Goal: Transaction & Acquisition: Purchase product/service

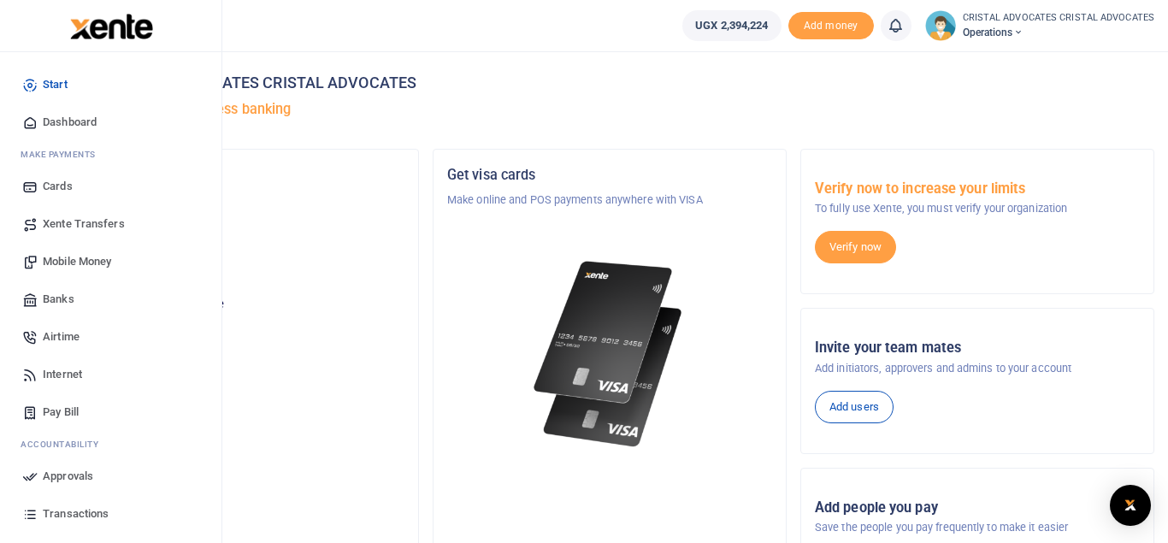
click at [70, 262] on span "Mobile Money" at bounding box center [77, 261] width 68 height 17
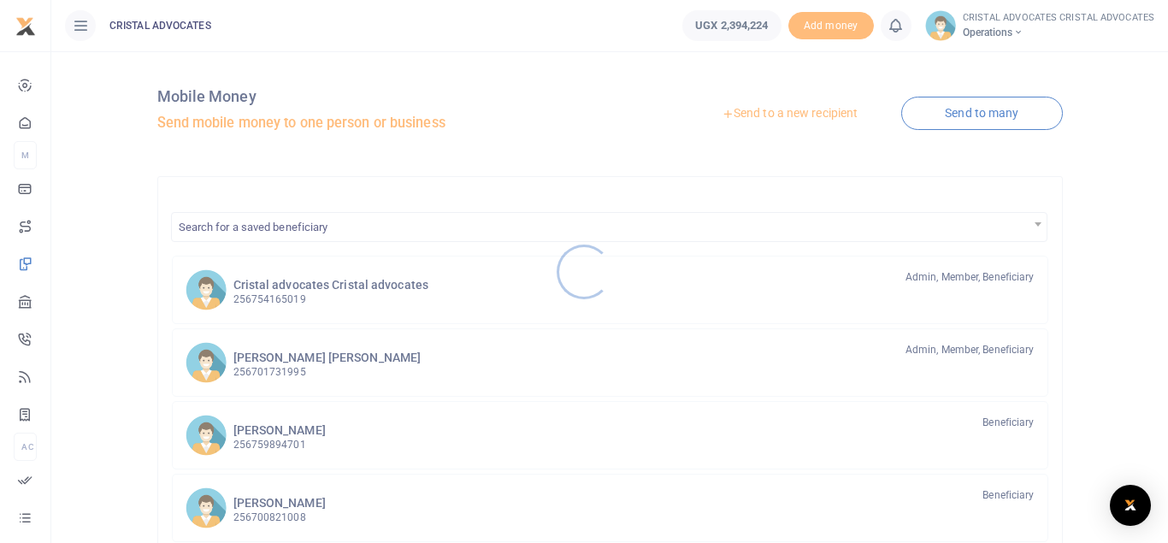
click at [330, 307] on div at bounding box center [584, 271] width 1168 height 543
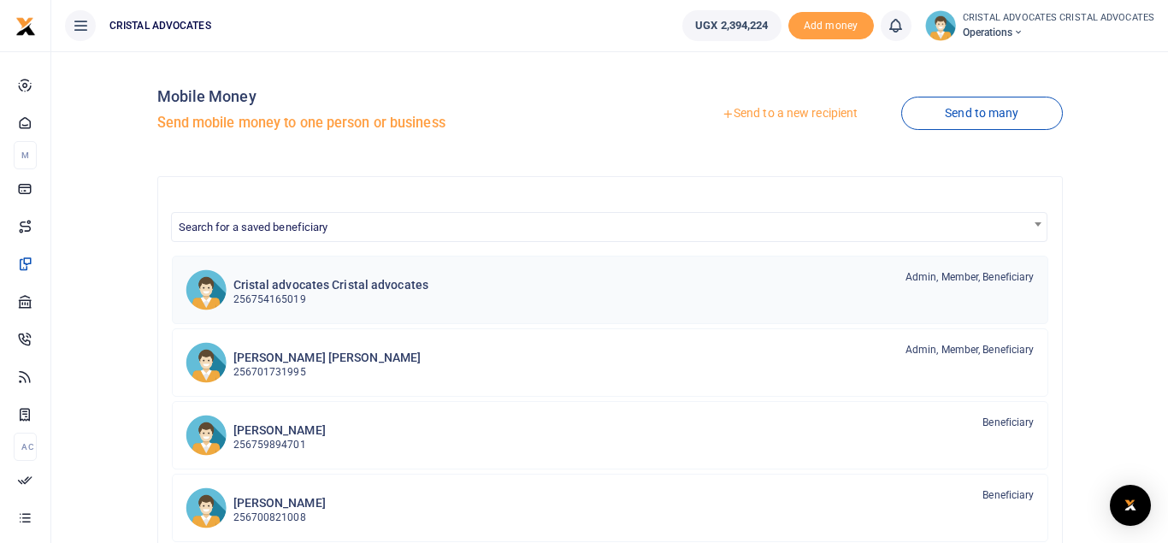
click at [325, 297] on p "256754165019" at bounding box center [331, 300] width 196 height 16
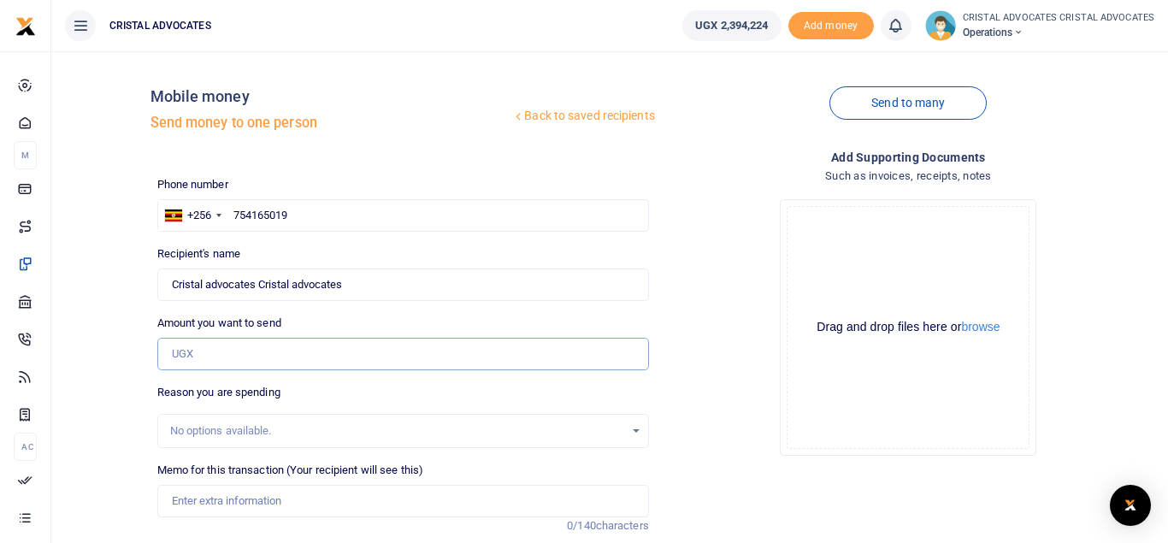
click at [316, 361] on input "Amount you want to send" at bounding box center [403, 354] width 492 height 32
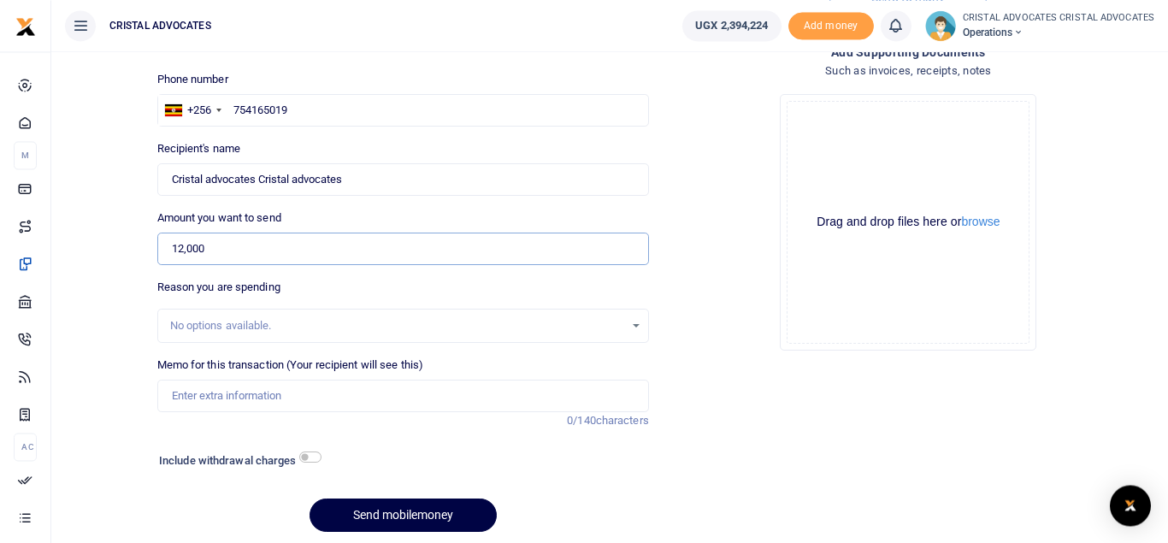
scroll to position [166, 0]
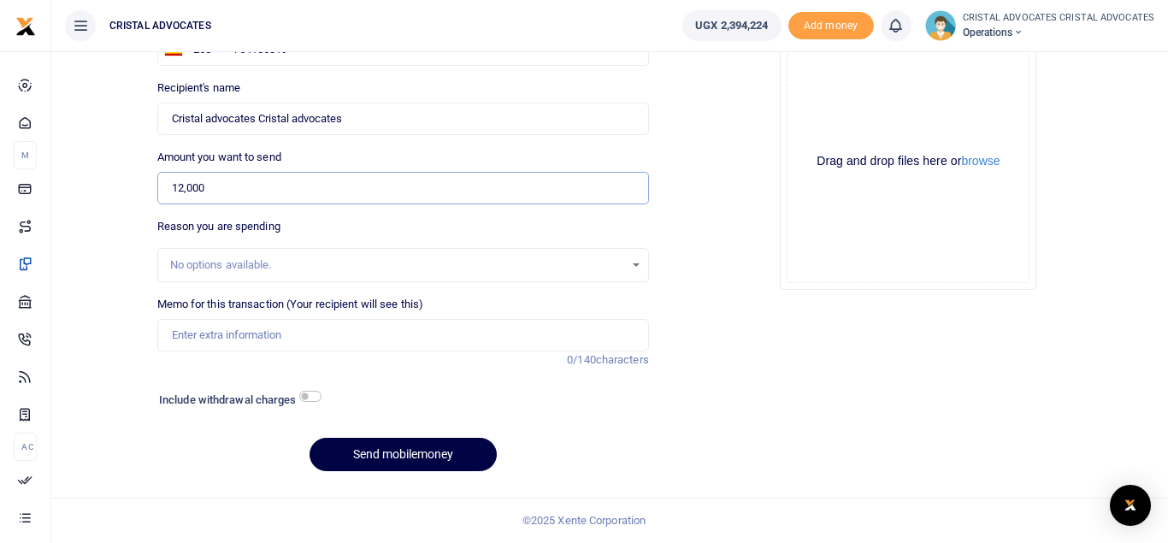
type input "12,000"
click at [317, 401] on input "checkbox" at bounding box center [310, 396] width 22 height 11
checkbox input "true"
